Goal: Information Seeking & Learning: Find specific page/section

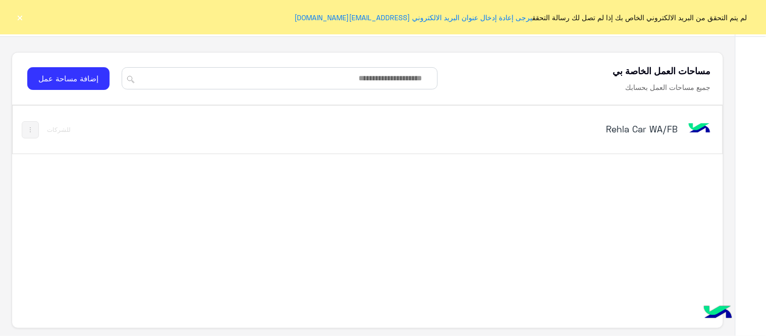
click at [635, 125] on h5 "Rehla Car WA/FB" at bounding box center [553, 129] width 249 height 12
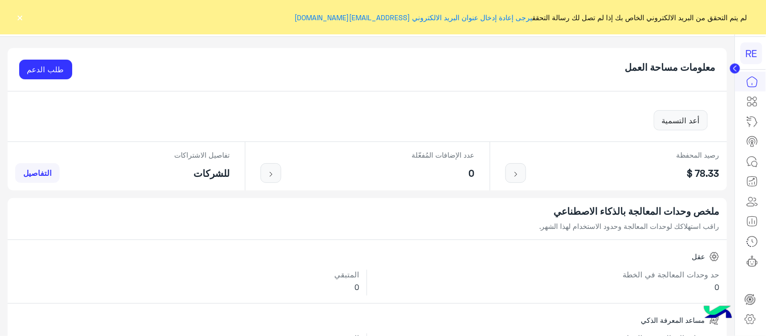
click at [22, 20] on button "×" at bounding box center [20, 17] width 10 height 10
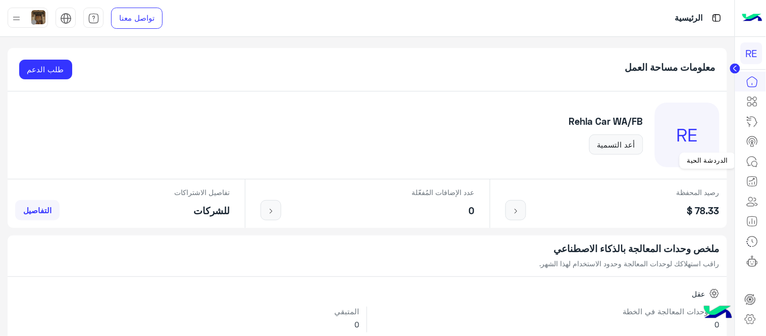
click at [755, 157] on icon at bounding box center [753, 162] width 12 height 12
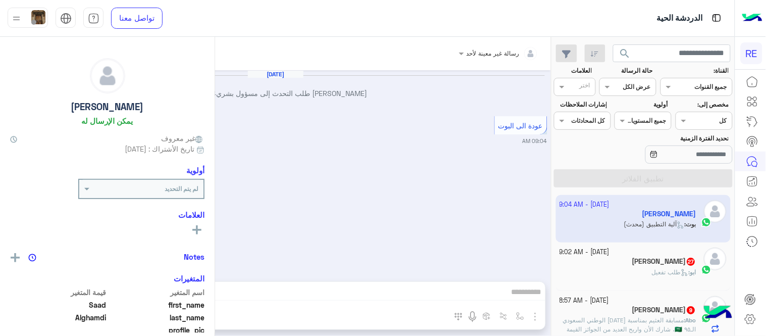
scroll to position [900, 0]
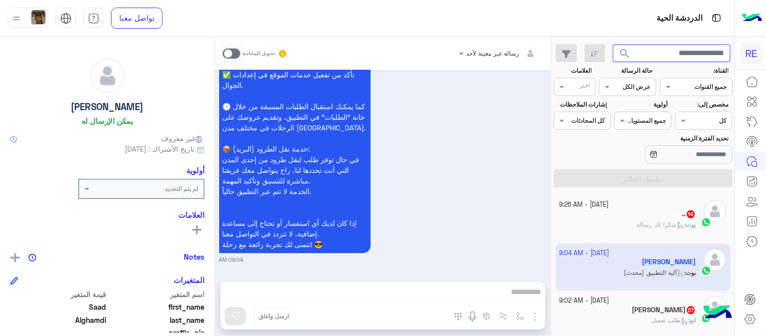
click at [683, 53] on input "text" at bounding box center [672, 53] width 118 height 18
paste input "*********"
type input "*********"
click at [613, 44] on button "search" at bounding box center [625, 55] width 25 height 22
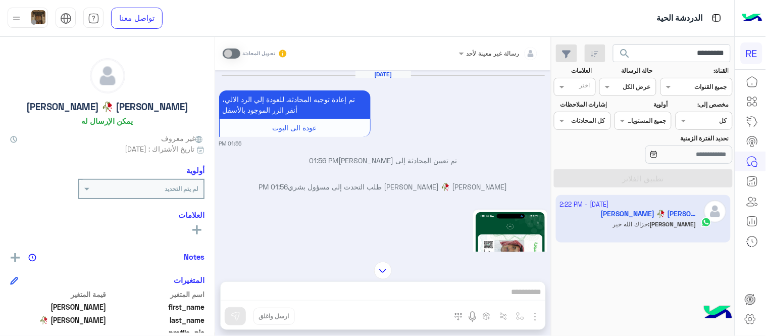
scroll to position [888, 0]
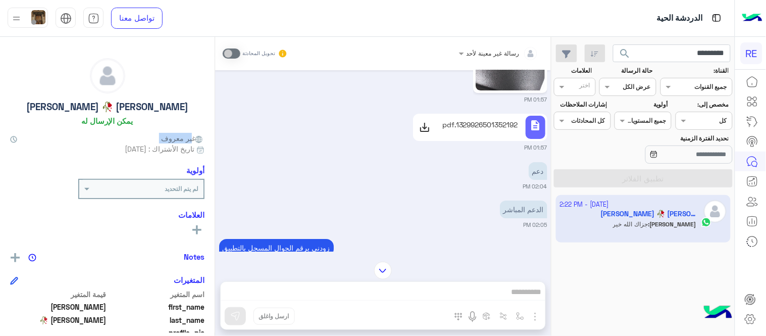
drag, startPoint x: 215, startPoint y: 149, endPoint x: 214, endPoint y: 140, distance: 8.6
click at [214, 140] on mat-drawer "[PERSON_NAME] 🥀 [PERSON_NAME] يمكن الإرسال له غير معروف تاريخ الأشتراك : [DATE]…" at bounding box center [107, 188] width 215 height 303
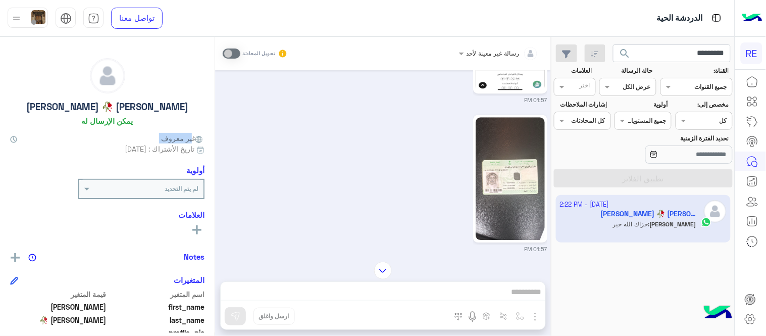
scroll to position [724, 0]
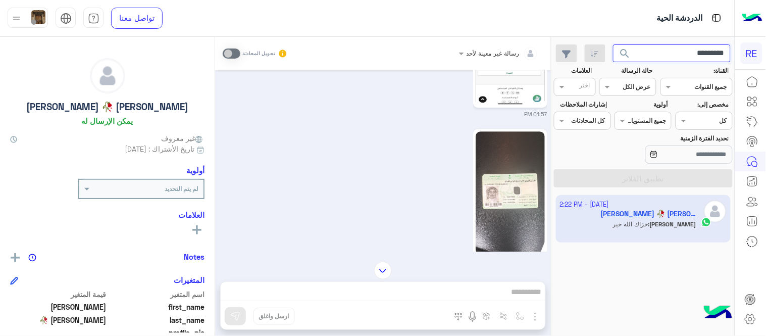
click at [662, 51] on input "*********" at bounding box center [672, 53] width 118 height 18
click at [613, 44] on button "search" at bounding box center [625, 55] width 25 height 22
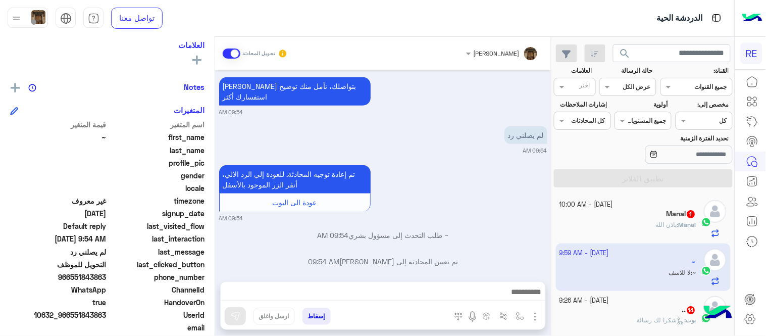
scroll to position [302, 0]
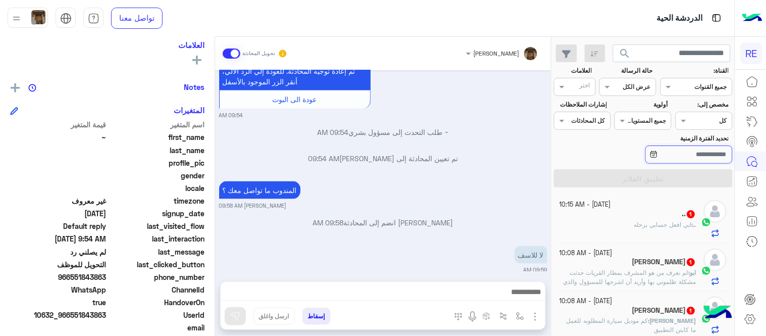
click at [684, 158] on input "تحديد الفترة الزمنية" at bounding box center [689, 155] width 87 height 18
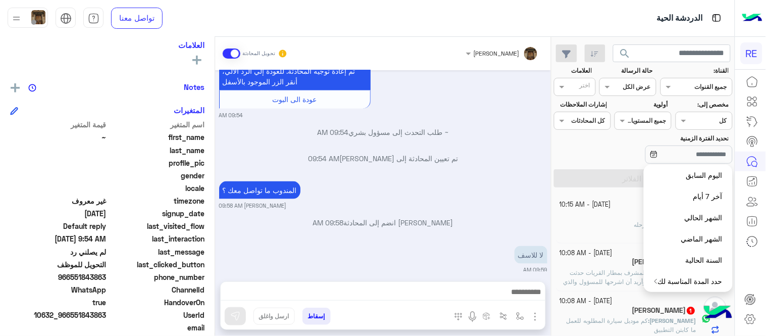
click at [509, 163] on div "[DATE] ‎054 469 8757 01:03 AM جاري المراجعة [PERSON_NAME] 10:12 AM [PERSON_NAME…" at bounding box center [383, 170] width 336 height 201
click at [667, 150] on input "تحديد الفترة الزمنية" at bounding box center [689, 155] width 87 height 18
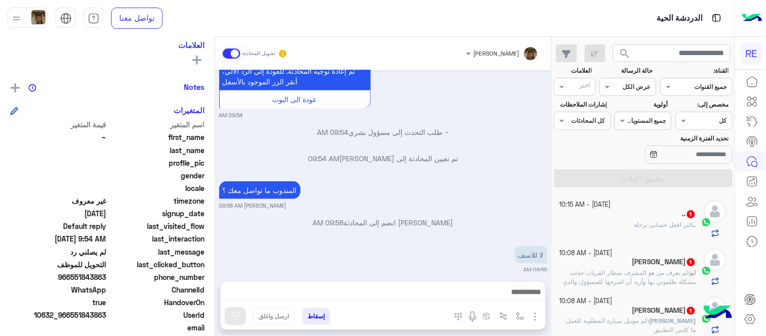
click at [497, 159] on div "تم تعيين المحادثة إلى [PERSON_NAME] 09:54 AM" at bounding box center [383, 162] width 328 height 18
